Goal: Task Accomplishment & Management: Manage account settings

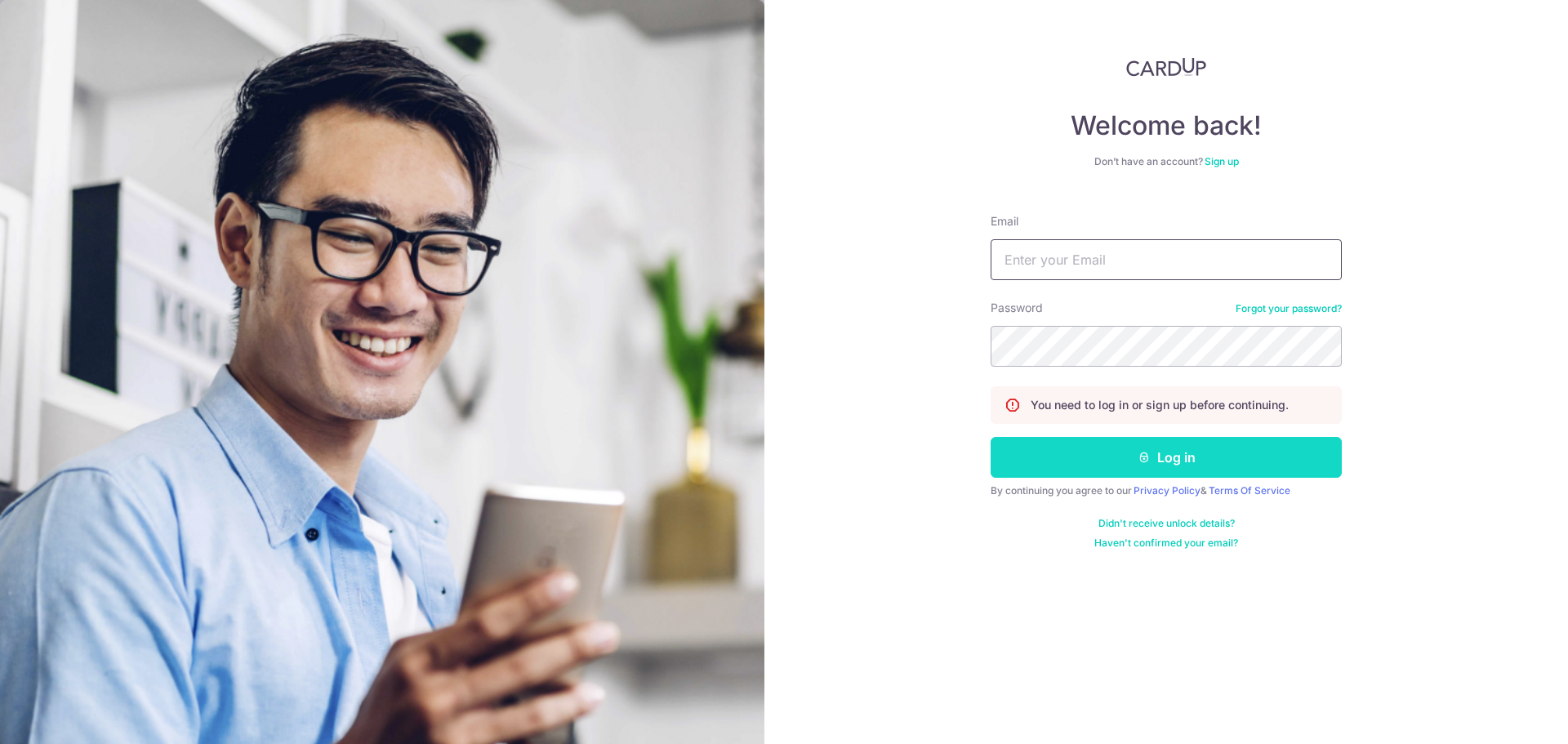
type input "[EMAIL_ADDRESS][DOMAIN_NAME]"
click at [1130, 456] on button "Log in" at bounding box center [1166, 457] width 351 height 41
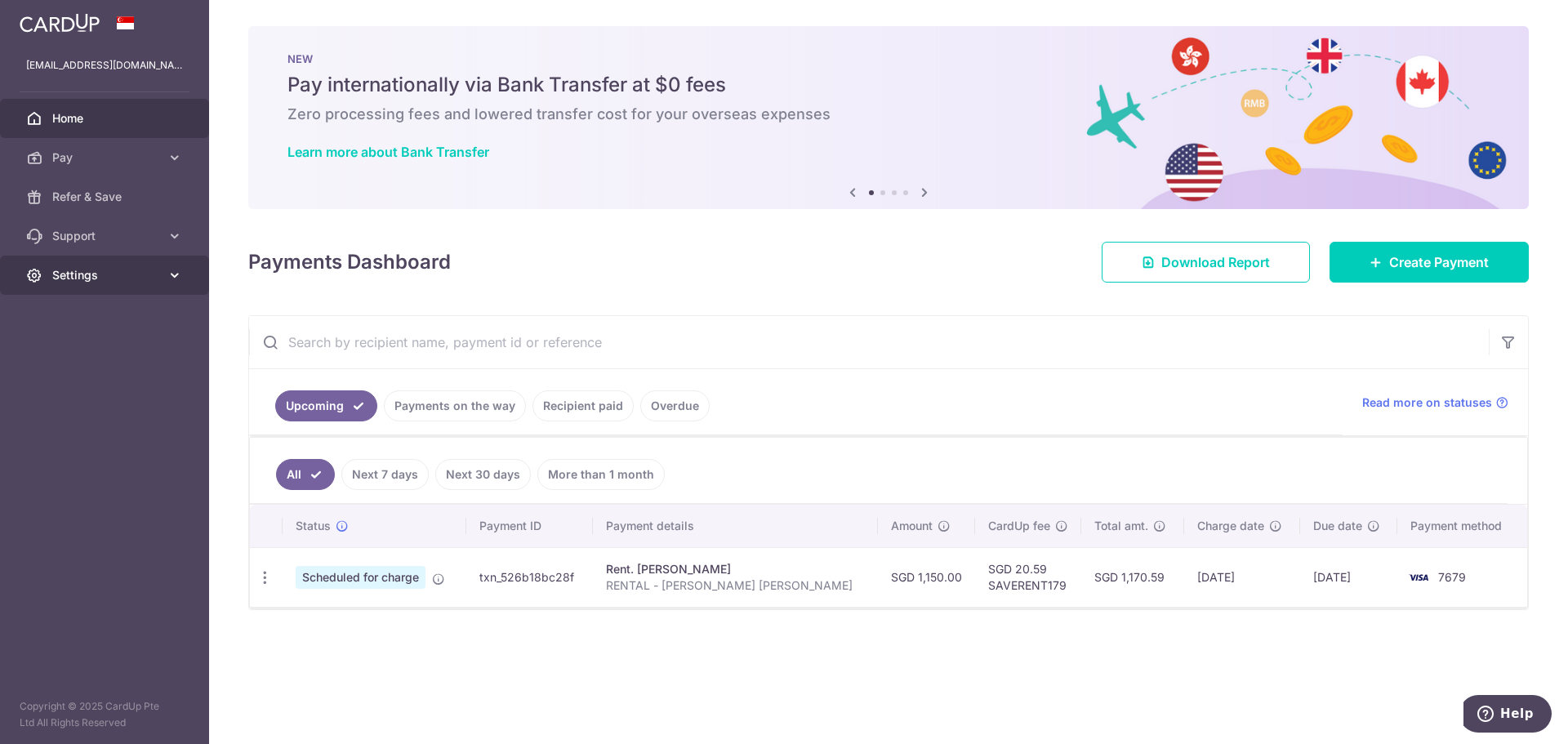
click at [95, 270] on span "Settings" at bounding box center [106, 275] width 108 height 16
click at [84, 351] on span "Logout" at bounding box center [106, 353] width 108 height 16
